Goal: Task Accomplishment & Management: Use online tool/utility

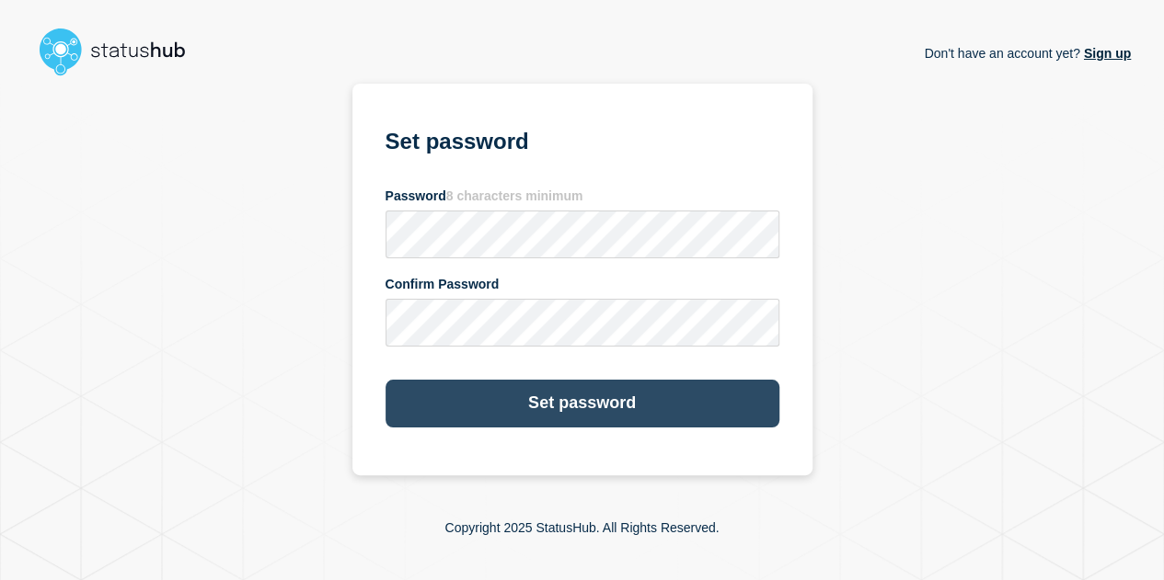
click at [659, 398] on button "Set password" at bounding box center [582, 404] width 394 height 48
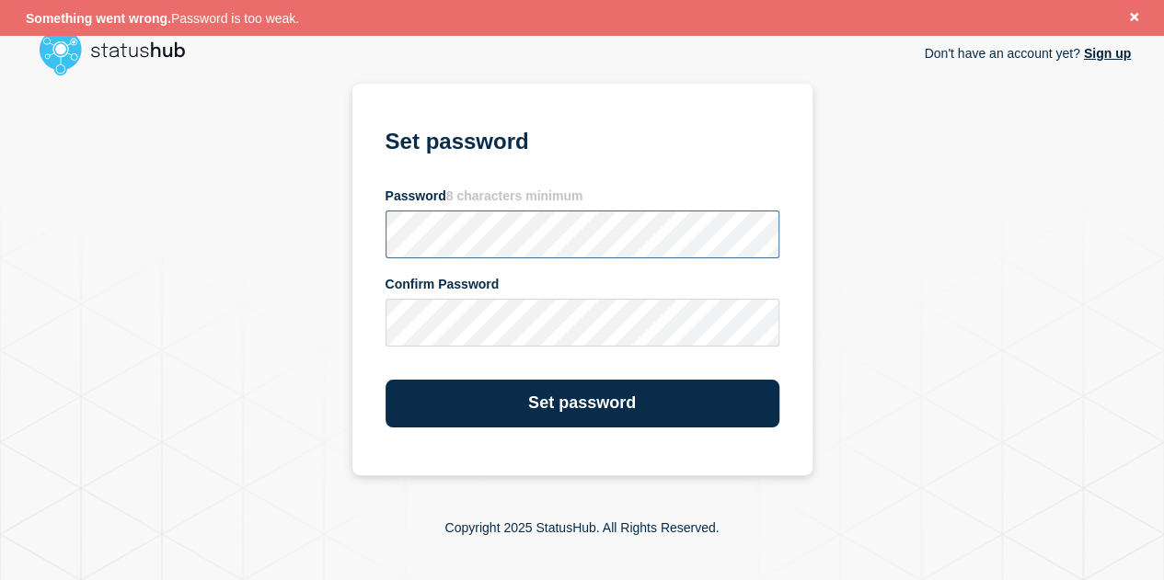
click at [353, 234] on section "Set password Password 8 characters minimum Confirm Password Set password" at bounding box center [582, 280] width 460 height 392
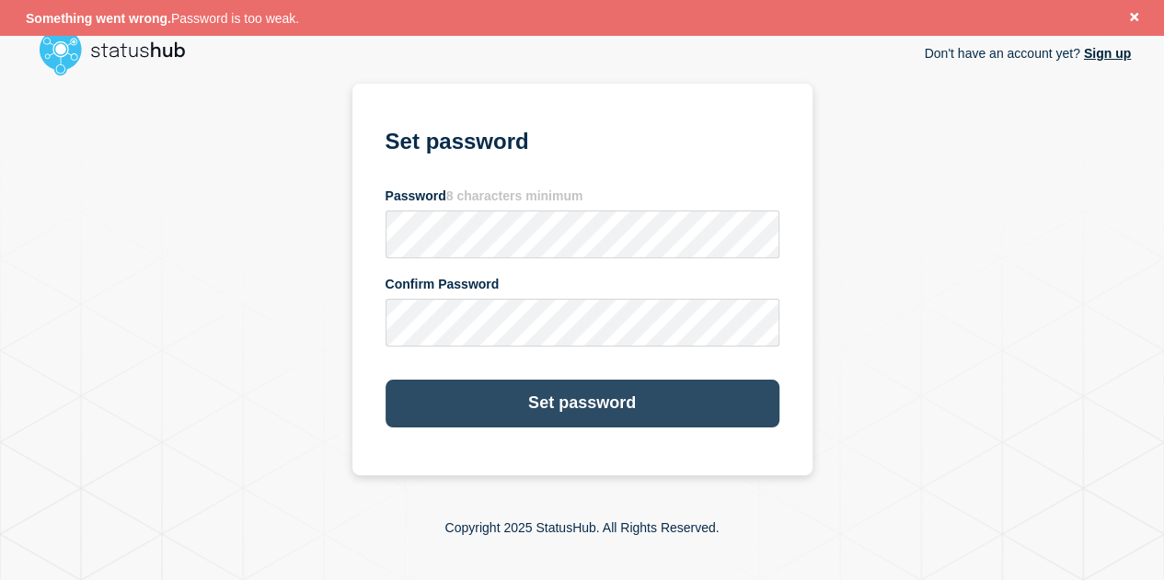
click at [546, 395] on button "Set password" at bounding box center [582, 404] width 394 height 48
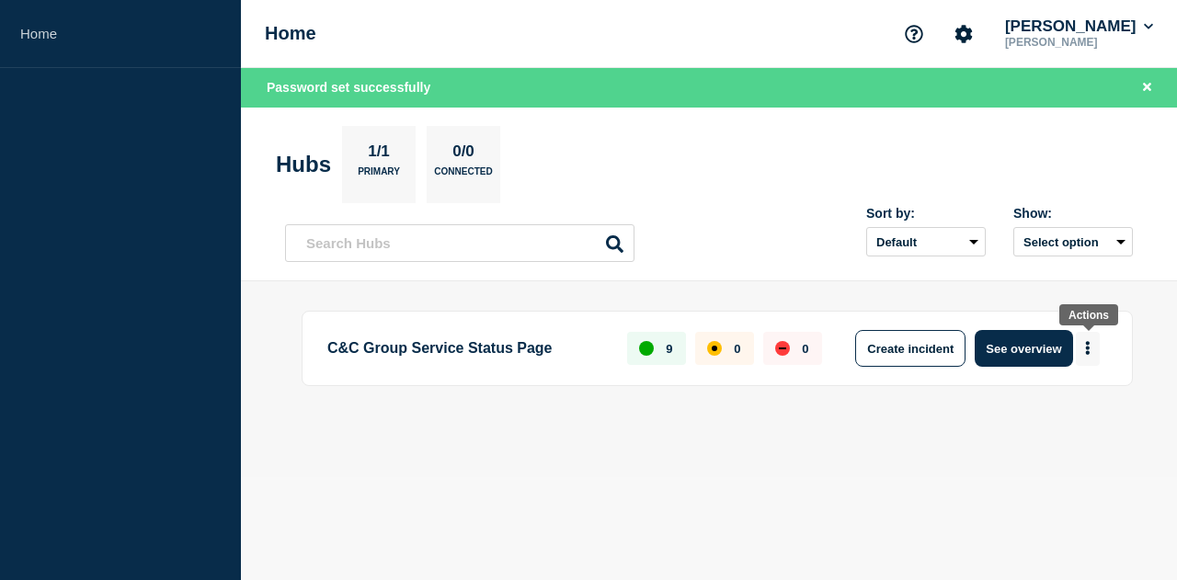
click at [1087, 344] on icon "More actions" at bounding box center [1088, 348] width 6 height 14
drag, startPoint x: 366, startPoint y: 351, endPoint x: 506, endPoint y: 349, distance: 139.8
click at [506, 349] on p "C&C Group Service Status Page" at bounding box center [466, 348] width 279 height 37
click at [550, 380] on div "C&C Group Service Status Page 9 0 0 Create incident See overview" at bounding box center [717, 348] width 831 height 75
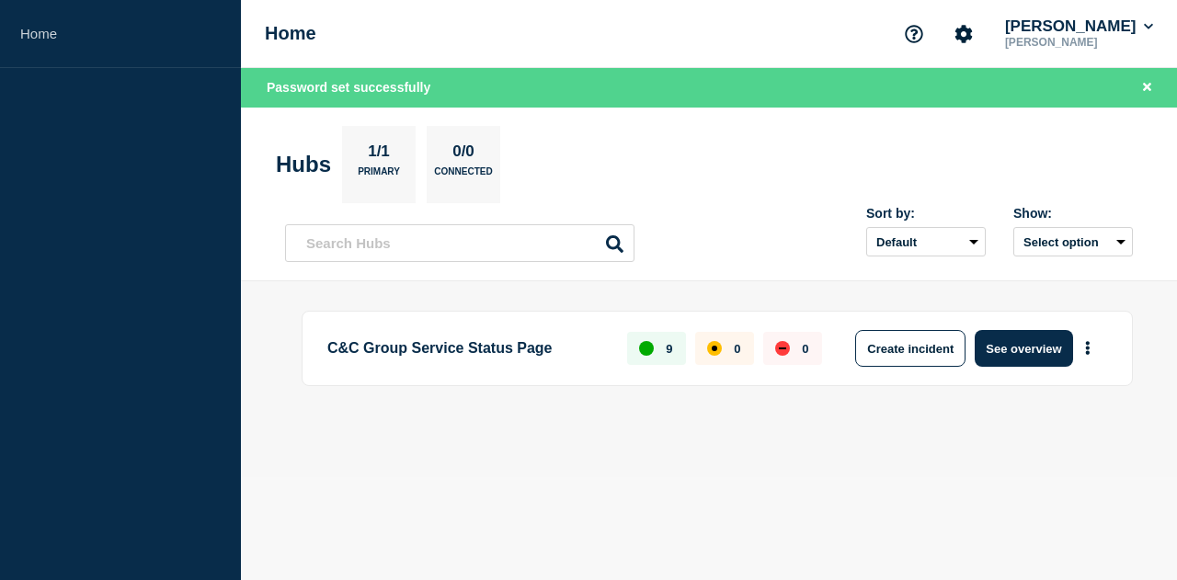
click at [590, 369] on div "C&C Group Service Status Page 9 0 0 Create incident See overview" at bounding box center [717, 348] width 831 height 75
click at [1026, 350] on button "See overview" at bounding box center [1023, 348] width 97 height 37
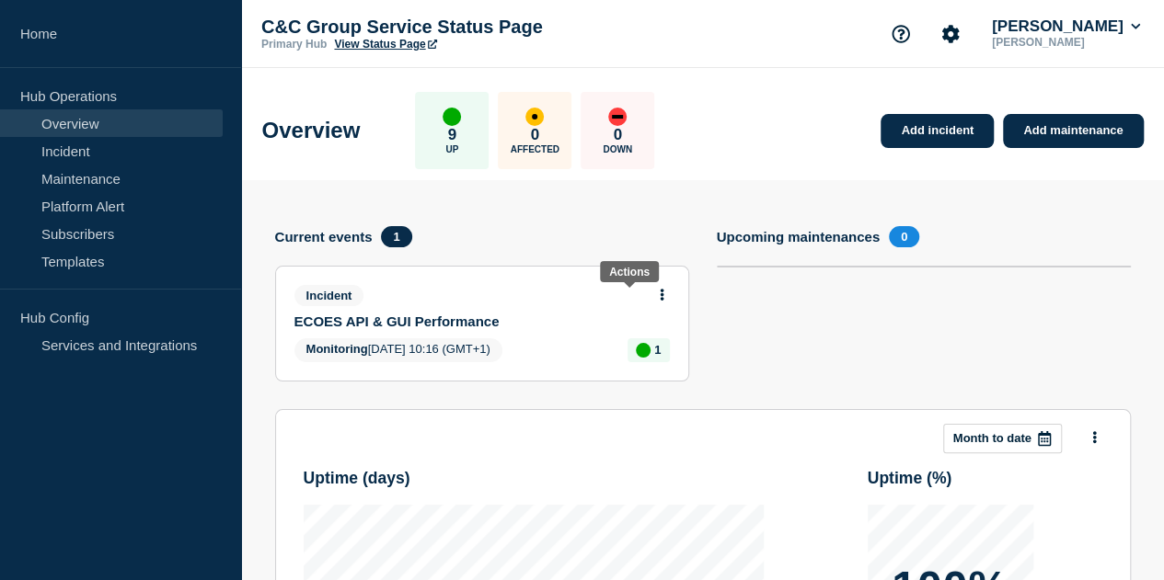
click at [659, 294] on icon at bounding box center [661, 295] width 4 height 12
click at [624, 361] on link "Update incident" at bounding box center [629, 362] width 89 height 15
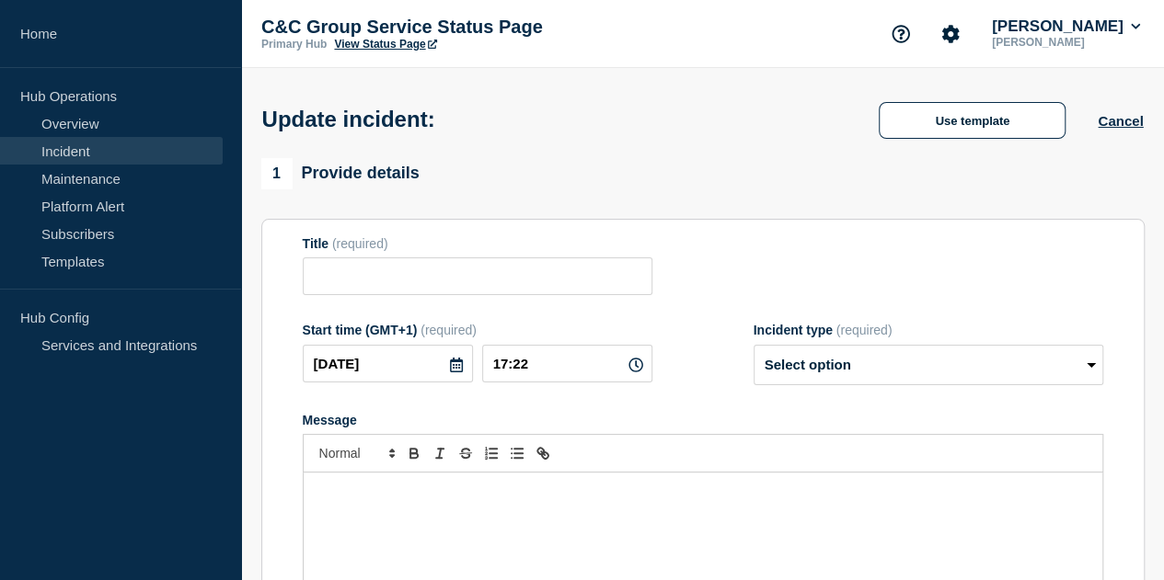
type input "ECOES API & GUI Performance"
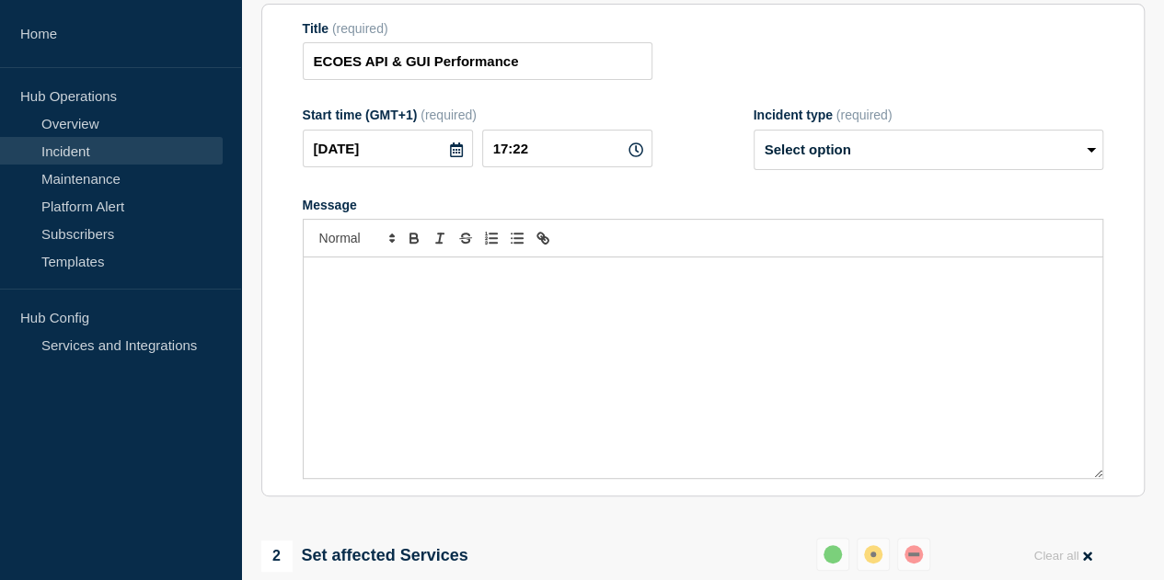
scroll to position [184, 0]
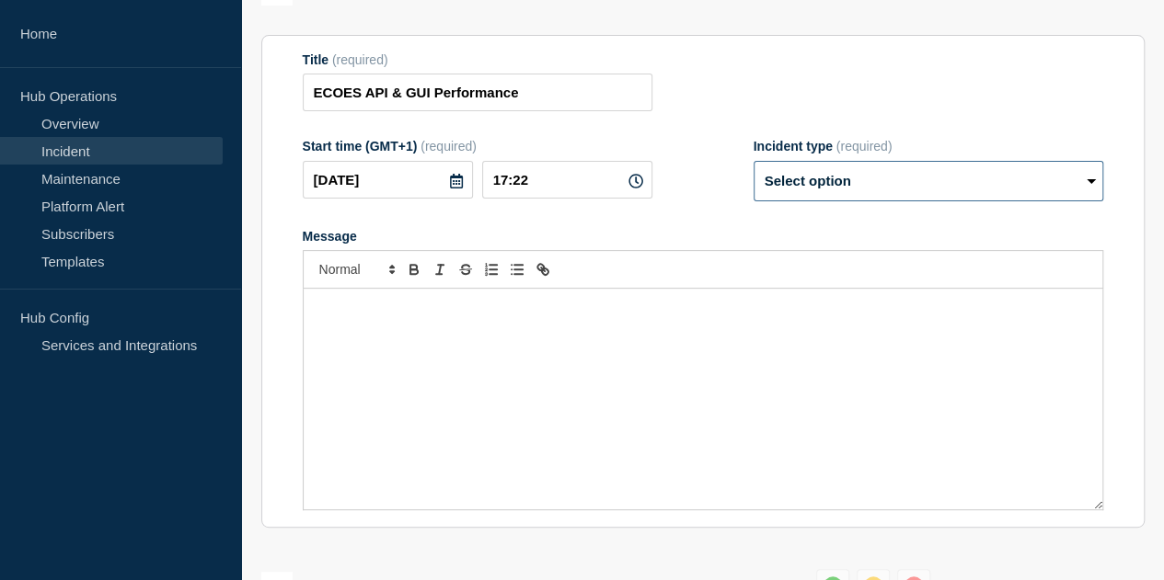
click at [1036, 170] on select "Select option Investigating Identified Monitoring Resolved" at bounding box center [928, 181] width 350 height 40
click at [1124, 266] on section "Title (required) ECOES API & GUI Performance Start time (GMT+1) (required) [DAT…" at bounding box center [702, 282] width 883 height 494
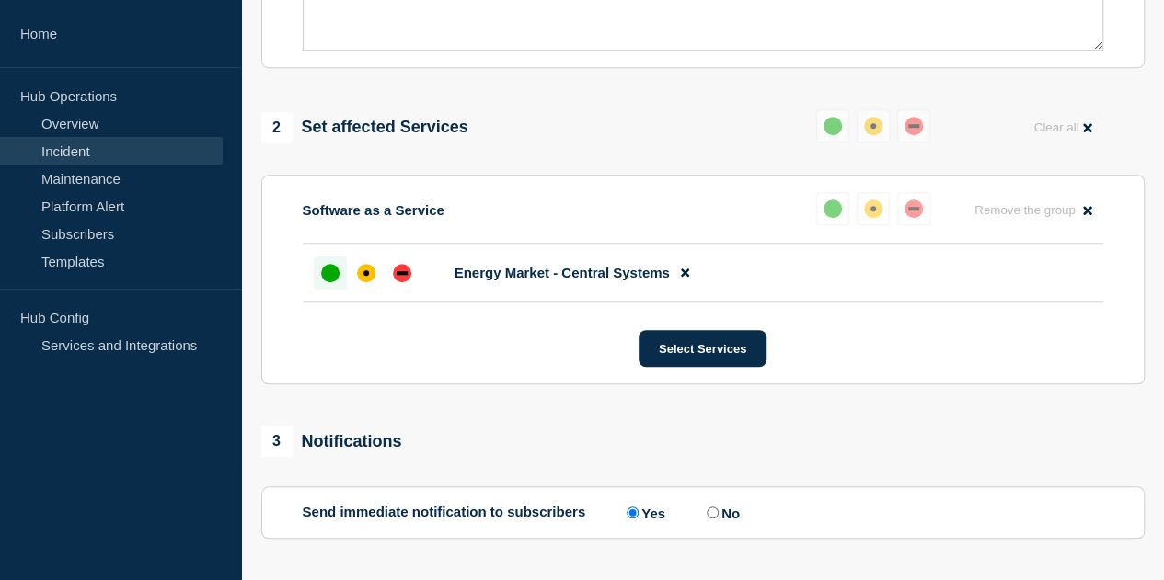
scroll to position [736, 0]
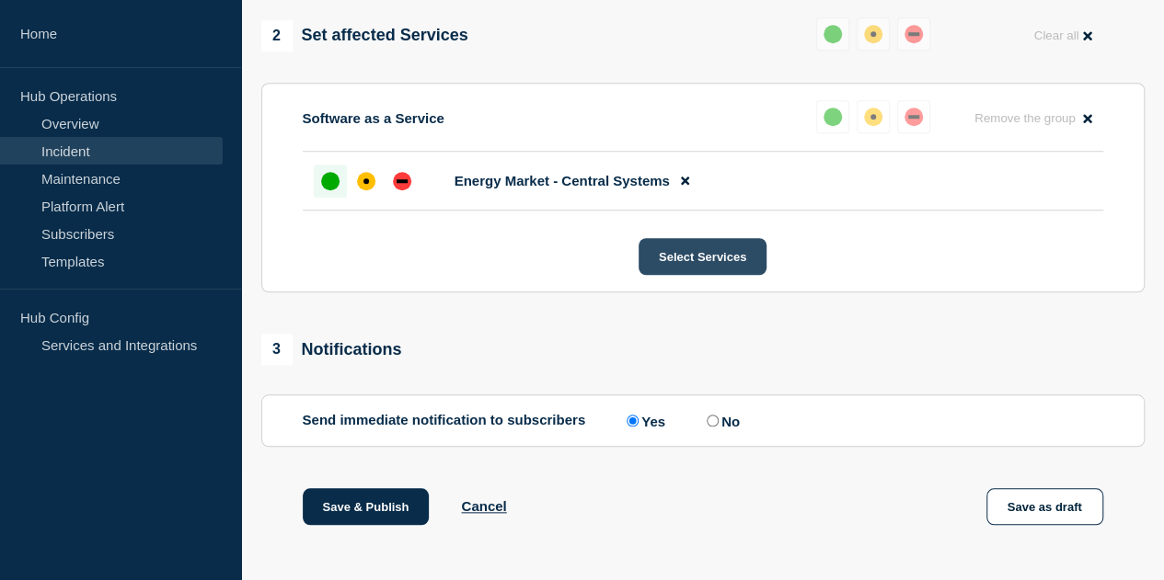
click at [698, 262] on button "Select Services" at bounding box center [702, 256] width 128 height 37
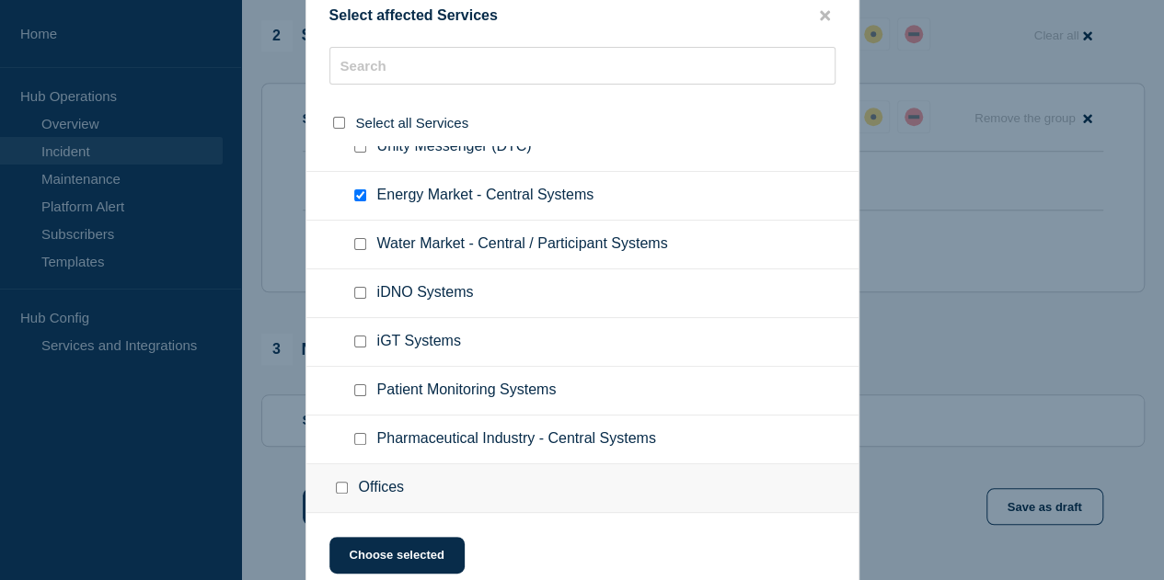
scroll to position [0, 0]
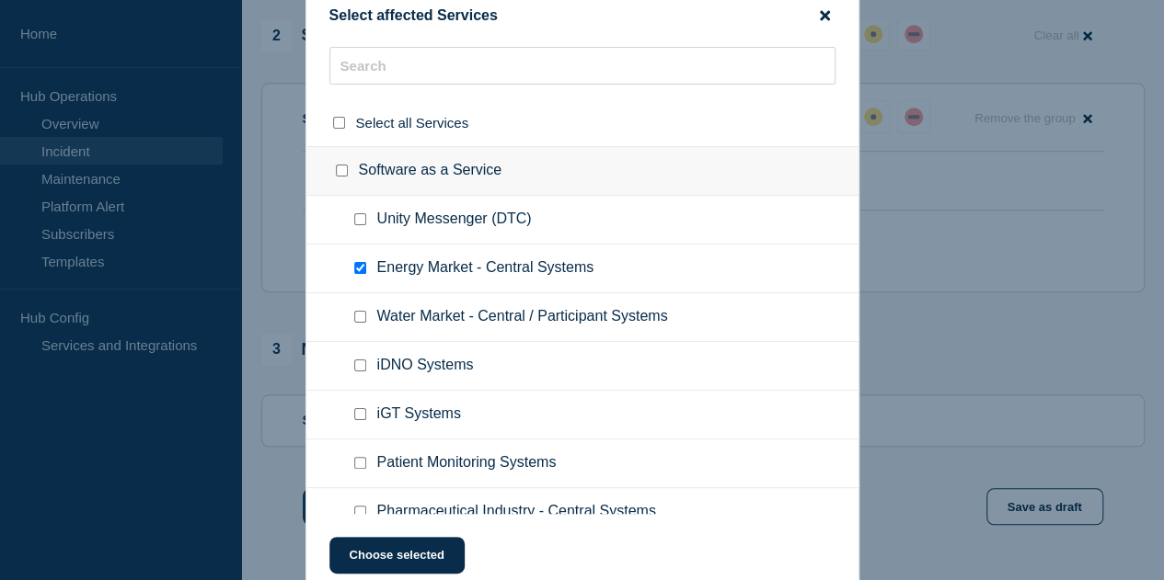
click at [822, 14] on icon "close button" at bounding box center [825, 15] width 10 height 10
